Goal: Task Accomplishment & Management: Use online tool/utility

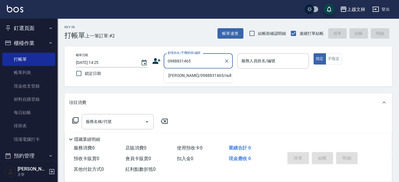
click at [212, 77] on li "[PERSON_NAME]/0988831465/null" at bounding box center [198, 75] width 69 height 9
type input "[PERSON_NAME]/0988831465/null"
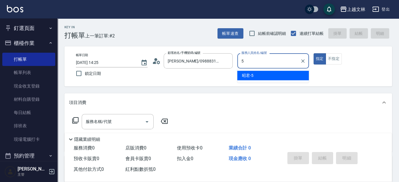
type input "昭君-5"
type button "true"
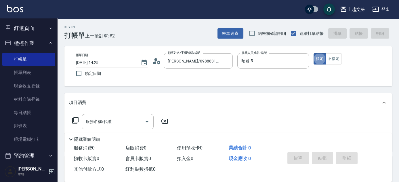
click at [74, 121] on icon at bounding box center [75, 120] width 7 height 7
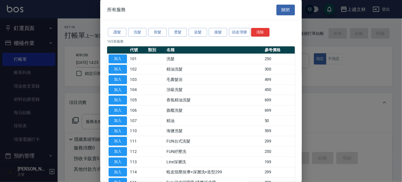
click at [74, 119] on div at bounding box center [201, 91] width 402 height 182
click at [90, 124] on div at bounding box center [201, 91] width 402 height 182
click at [288, 11] on button "關閉" at bounding box center [285, 10] width 18 height 11
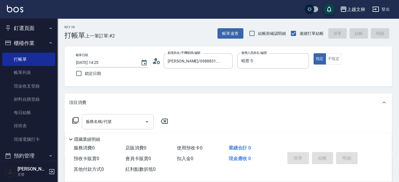
click at [136, 126] on input "服務名稱/代號" at bounding box center [113, 122] width 58 height 10
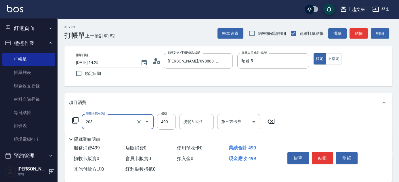
type input "B級洗+剪(203)"
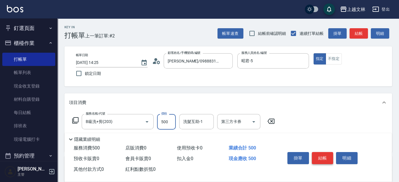
type input "500"
click at [318, 157] on button "結帳" at bounding box center [323, 158] width 22 height 12
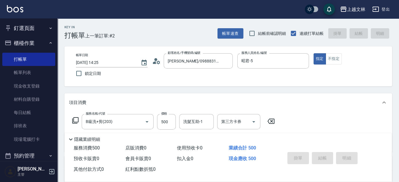
type input "[DATE] 15:19"
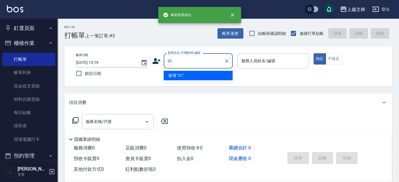
type input "01"
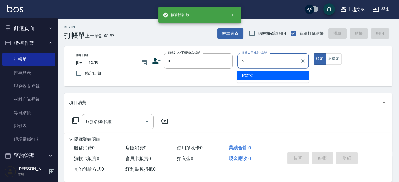
type input "昭君-5"
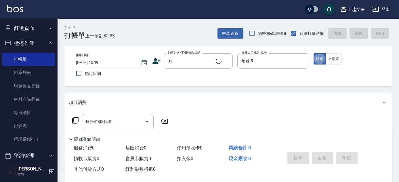
type input "新客人 姓名未設定/01/null"
click at [122, 121] on input "服務名稱/代號" at bounding box center [113, 122] width 58 height 10
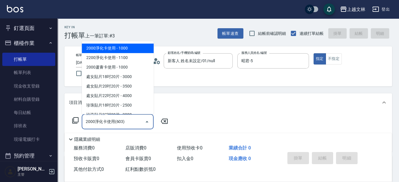
type input "3"
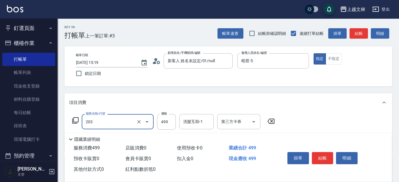
type input "B級洗+剪(203)"
type input "500"
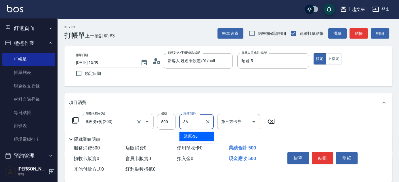
type input "清原-36"
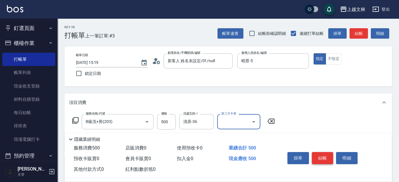
click at [326, 158] on button "結帳" at bounding box center [323, 158] width 22 height 12
